Goal: Task Accomplishment & Management: Use online tool/utility

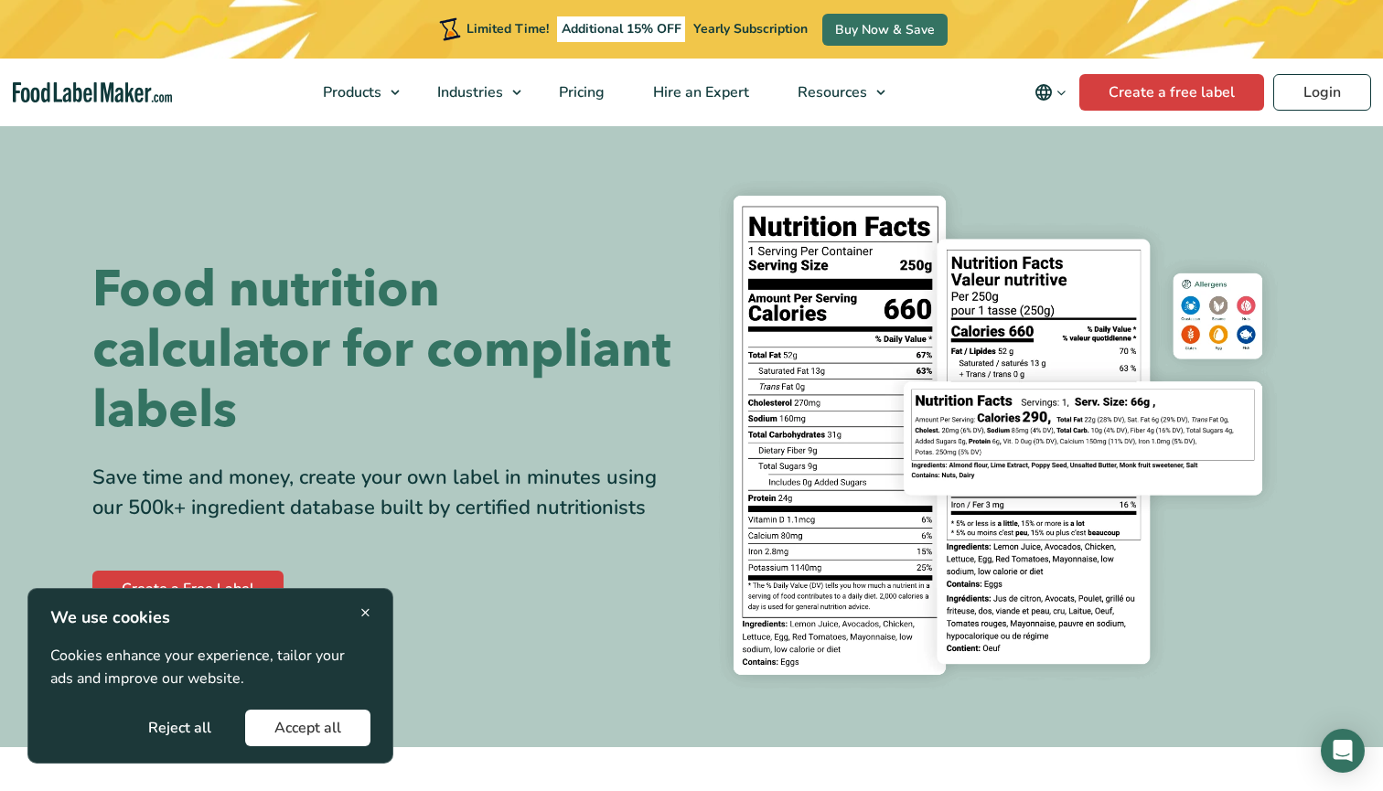
click at [335, 728] on button "Accept all" at bounding box center [307, 728] width 125 height 37
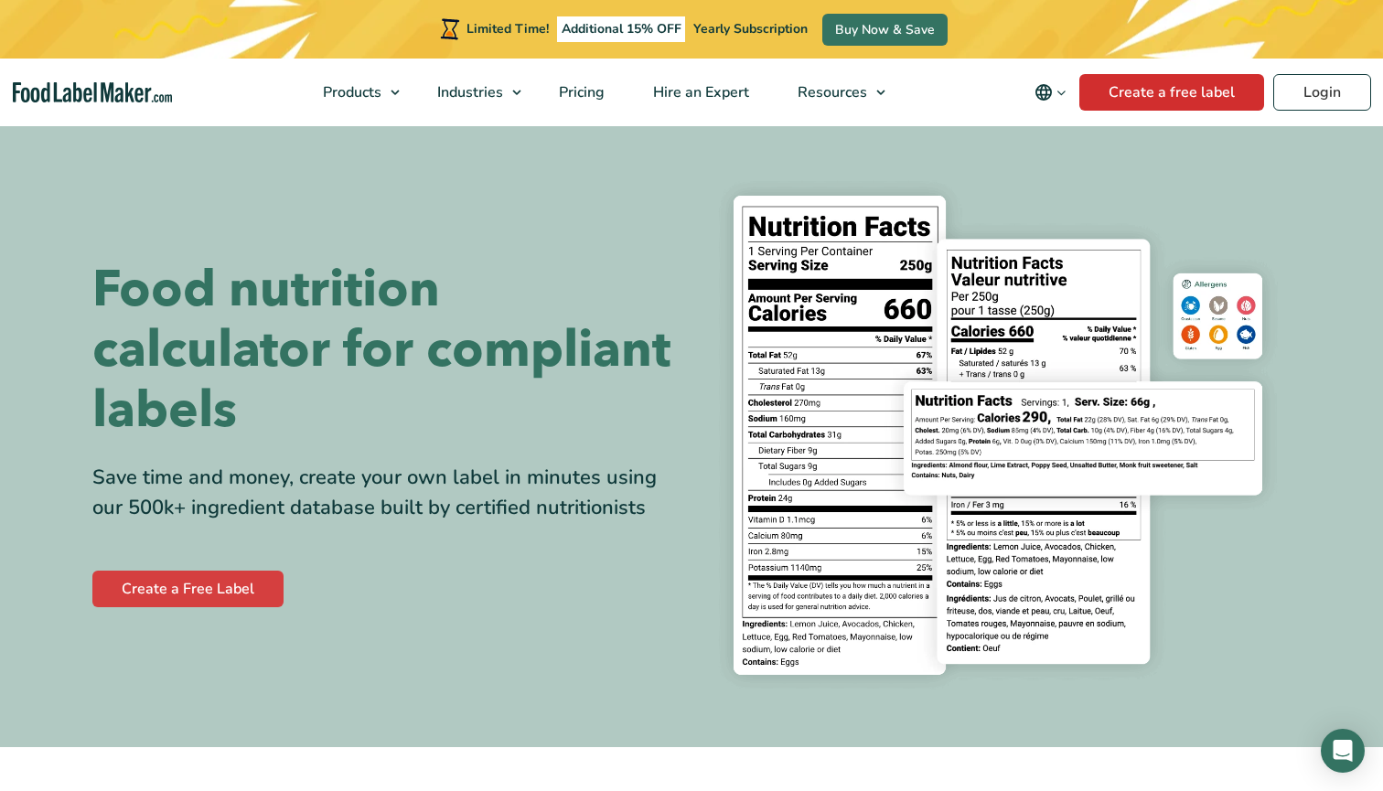
click at [1132, 94] on link "Create a free label" at bounding box center [1171, 92] width 185 height 37
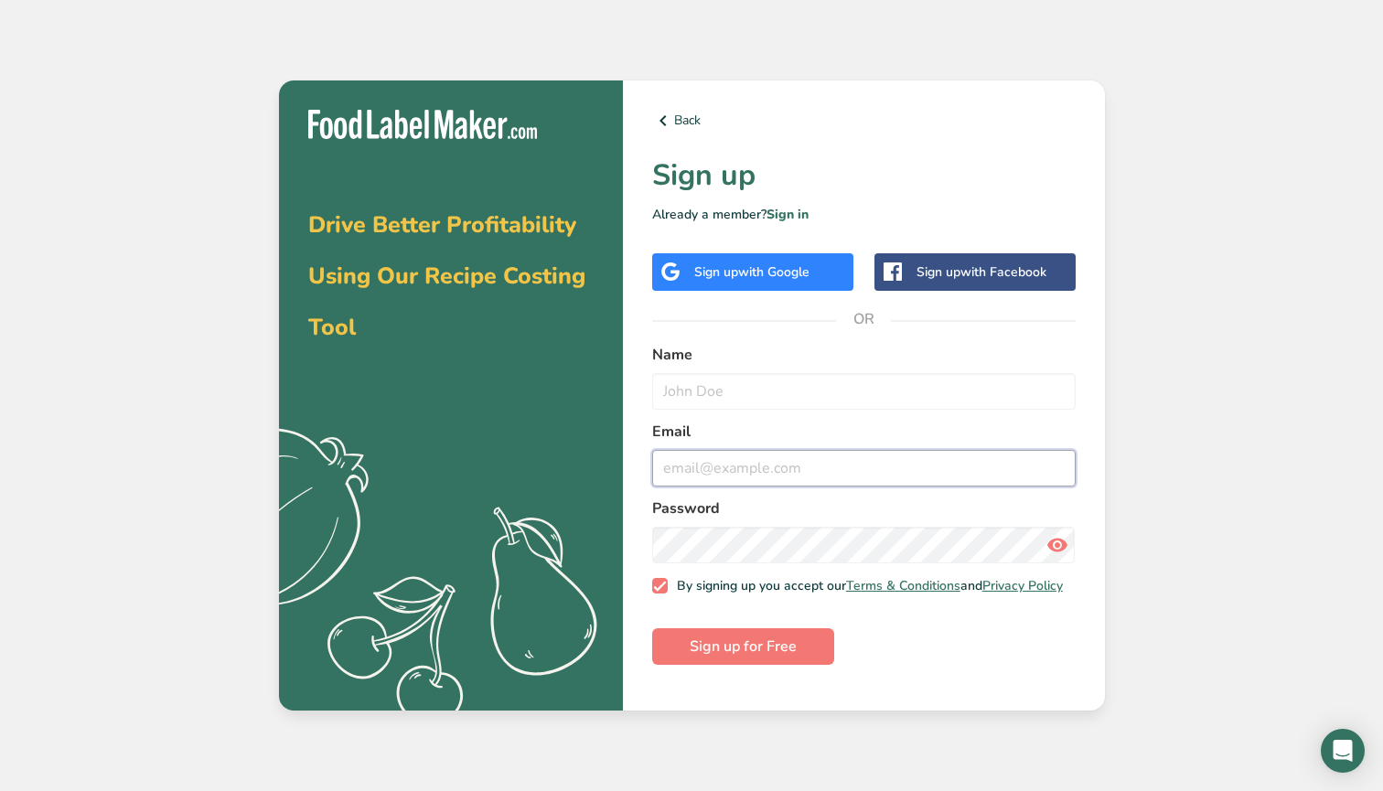
type input "100077@glr.nl"
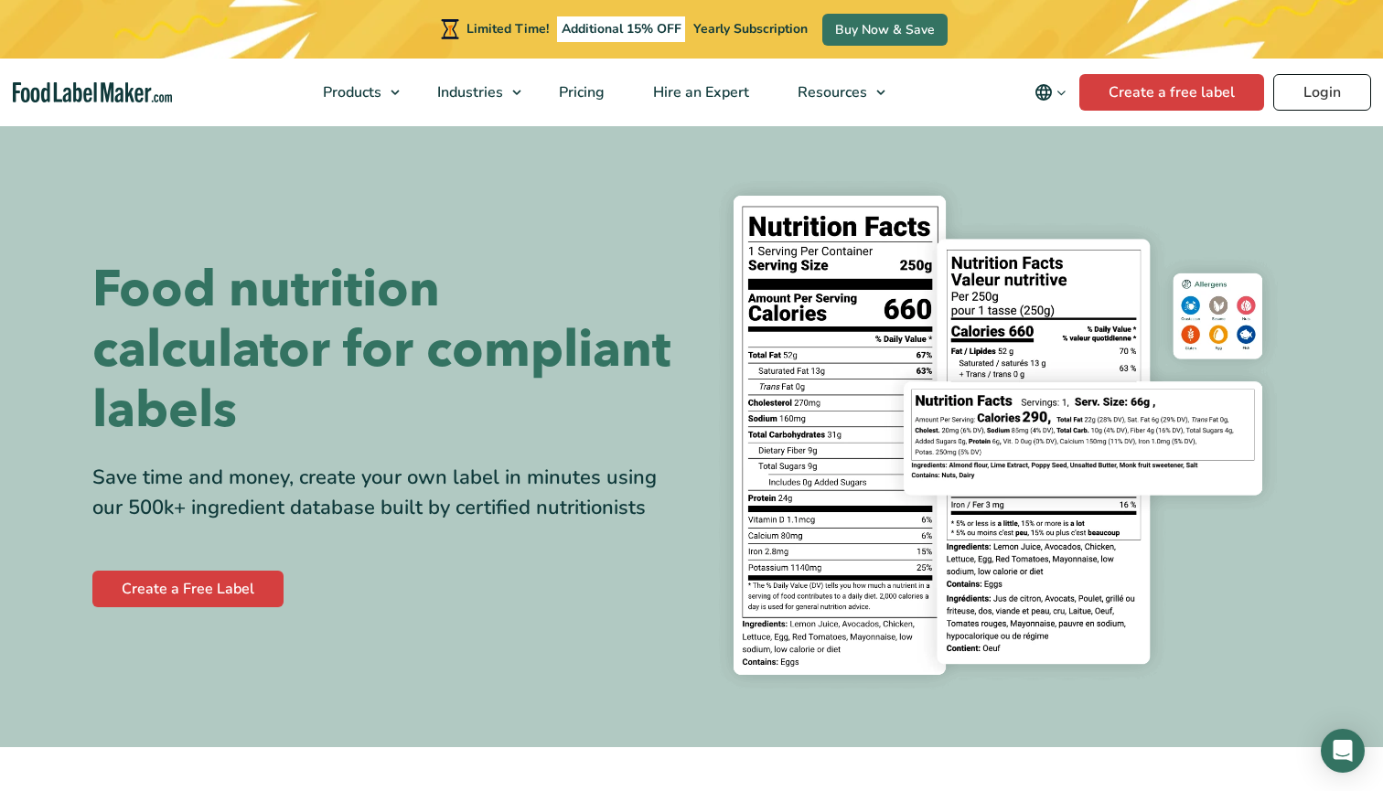
click at [1320, 99] on link "Login" at bounding box center [1322, 92] width 98 height 37
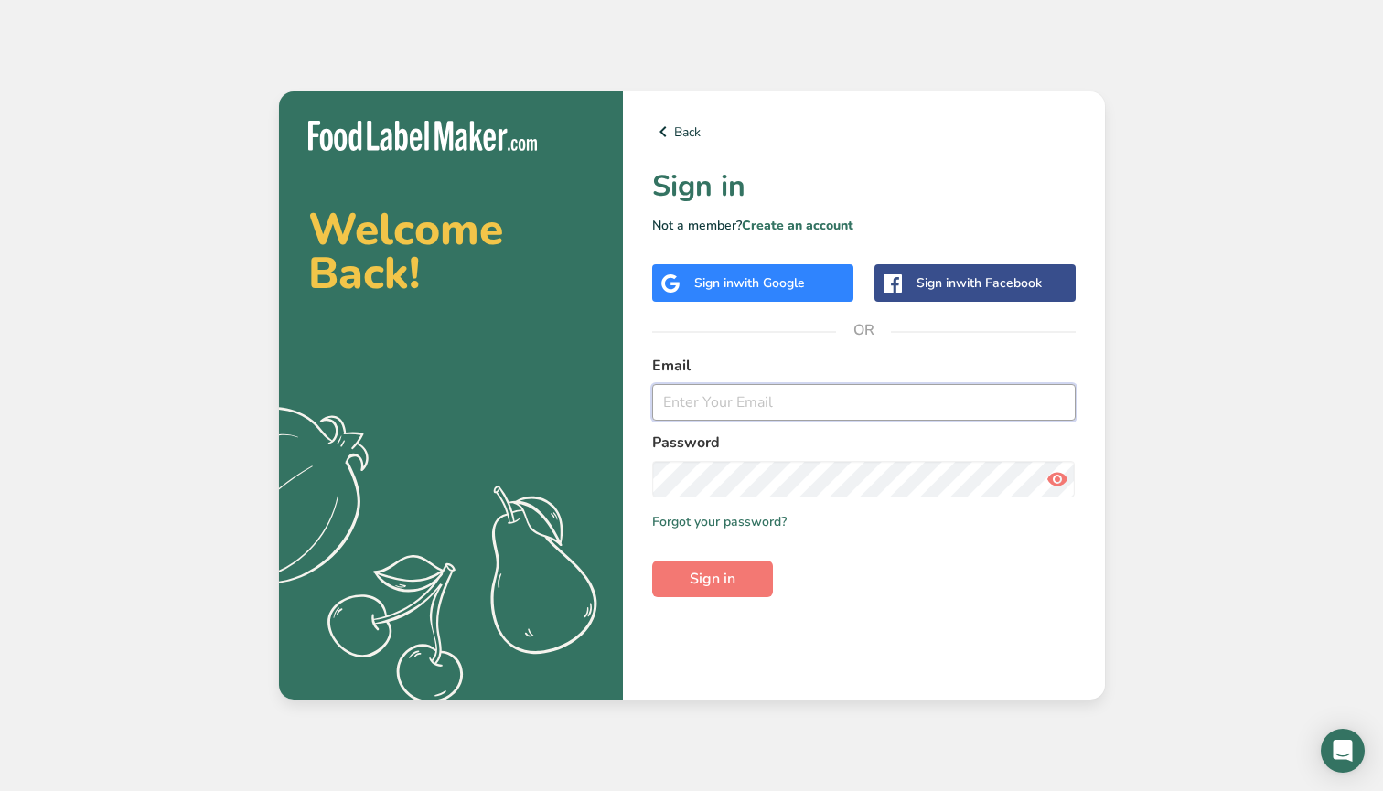
type input "[EMAIL_ADDRESS][DOMAIN_NAME]"
click at [712, 578] on button "Sign in" at bounding box center [712, 579] width 121 height 37
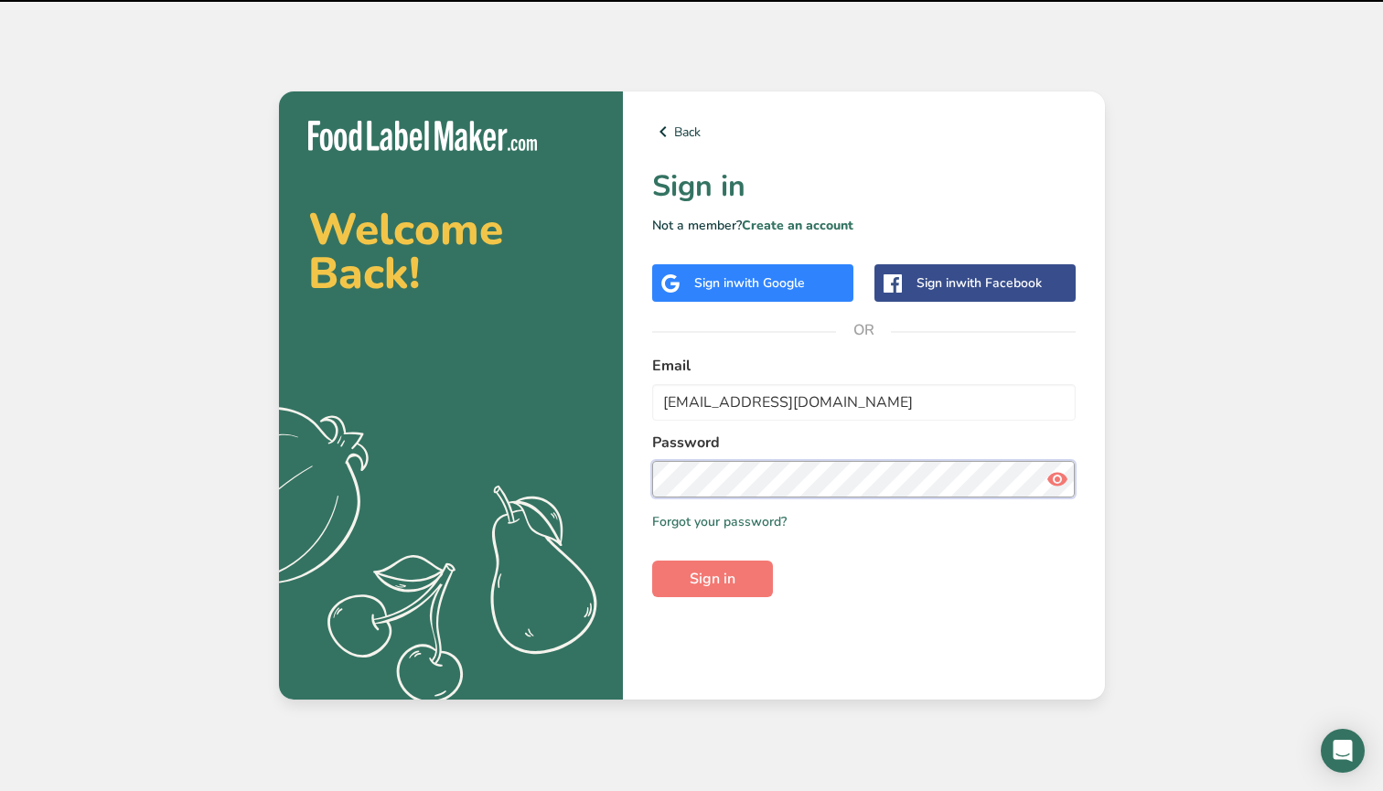
click at [712, 578] on button "Sign in" at bounding box center [712, 579] width 121 height 37
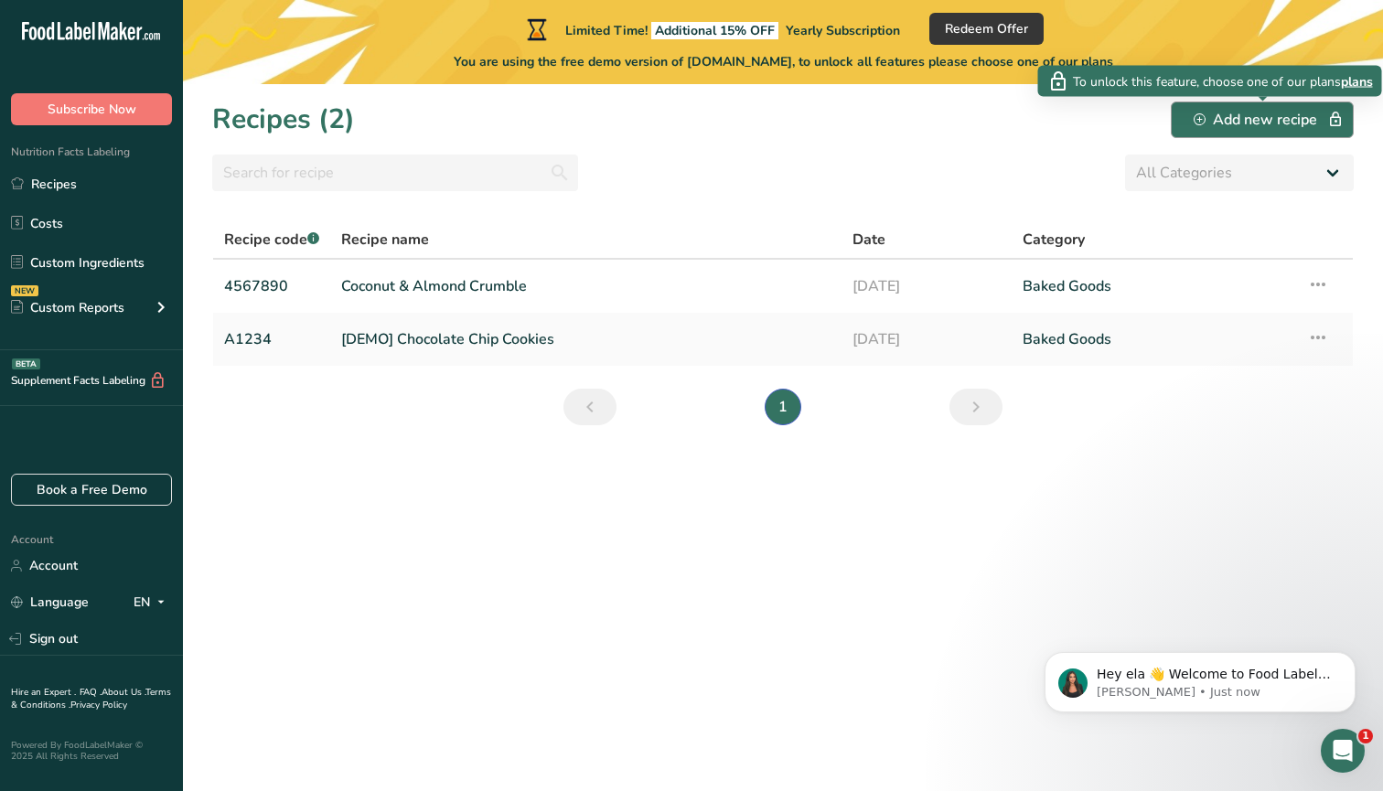
click at [1247, 123] on div "Add new recipe" at bounding box center [1262, 120] width 137 height 22
click at [1242, 123] on div "Add new recipe" at bounding box center [1262, 120] width 137 height 22
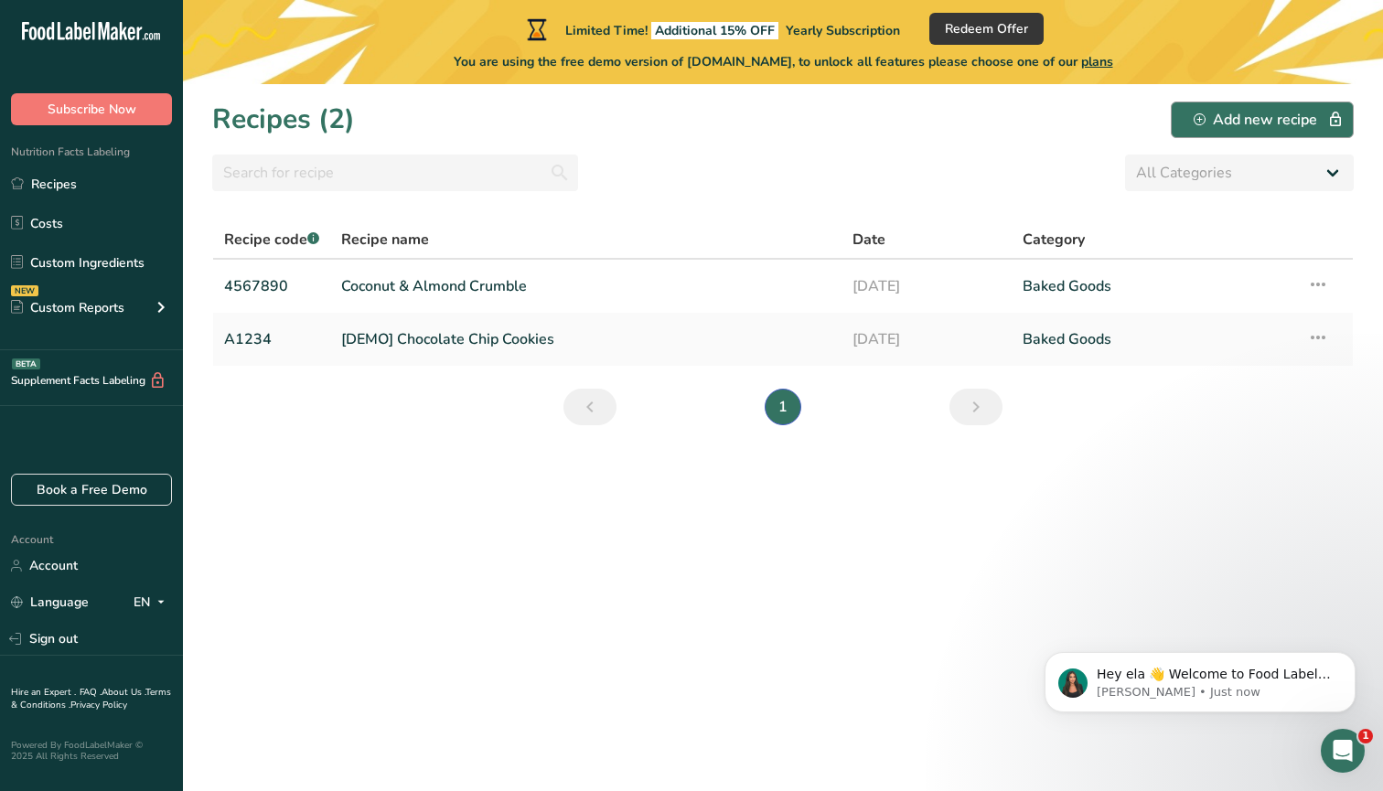
click at [1242, 122] on div "Add new recipe" at bounding box center [1262, 120] width 137 height 22
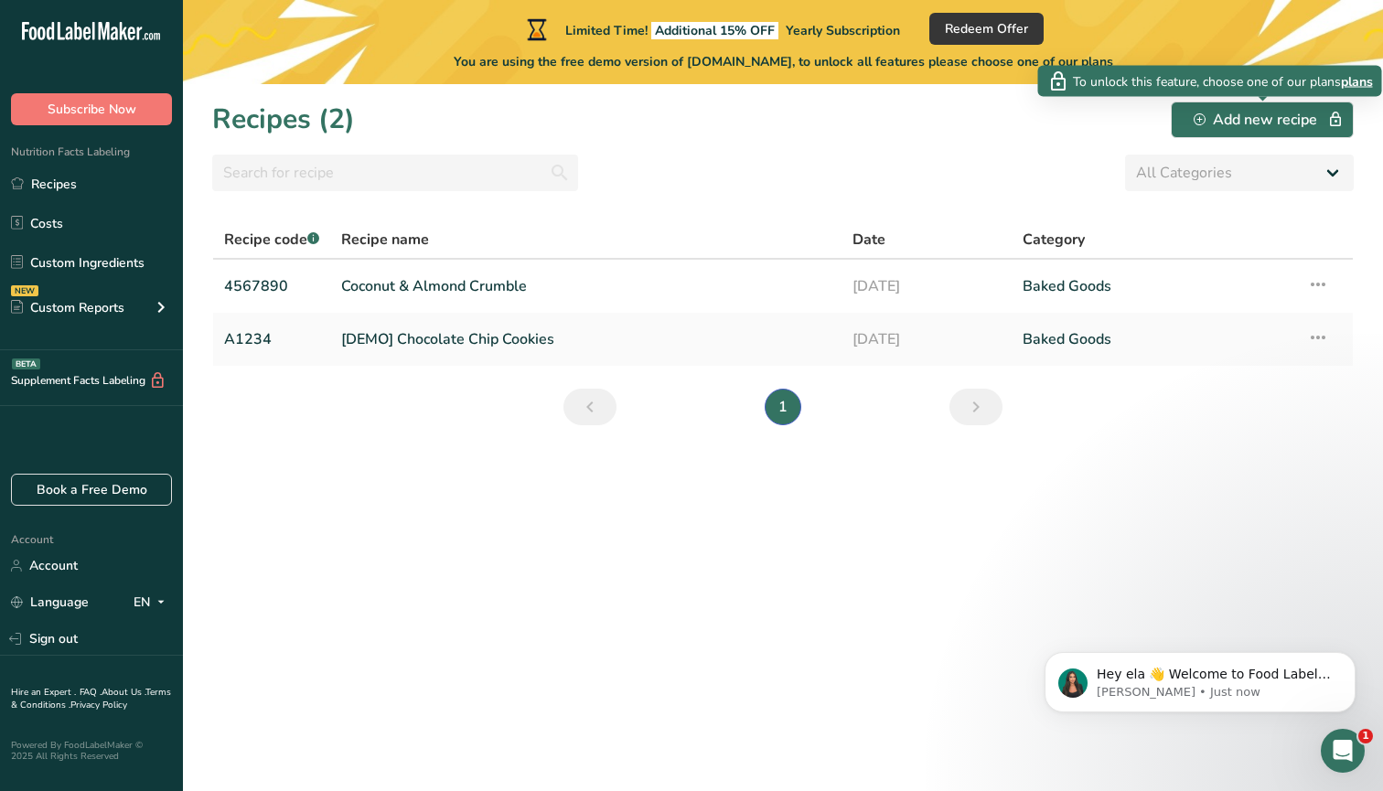
click at [1361, 88] on span "plans" at bounding box center [1357, 80] width 32 height 19
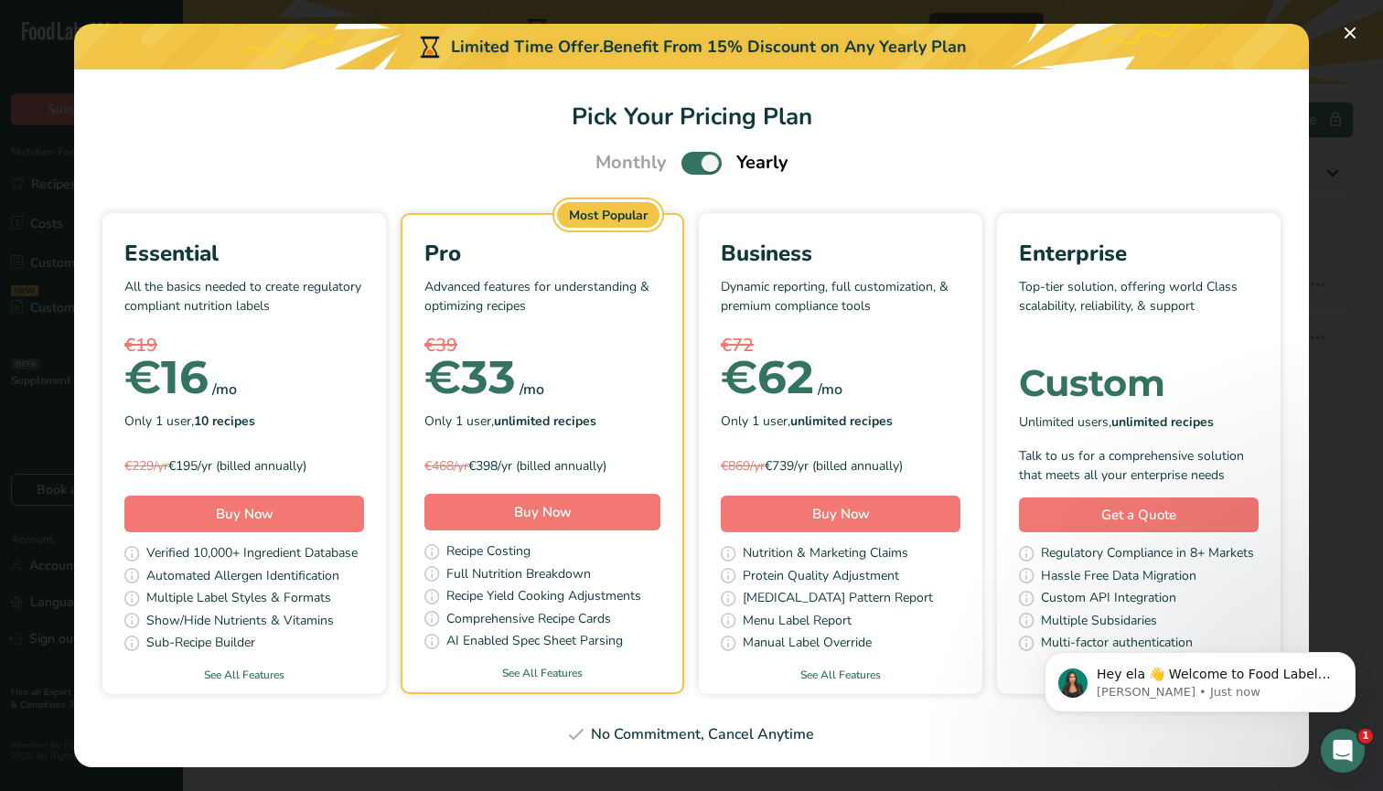
click at [762, 734] on div "No Commitment, Cancel Anytime" at bounding box center [691, 734] width 1191 height 22
click at [1357, 26] on button "Pick Your Pricing Plan Modal" at bounding box center [1349, 32] width 29 height 29
